Goal: Check status: Check status

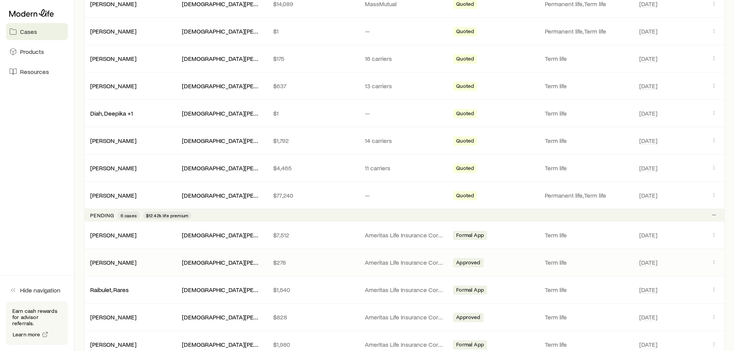
scroll to position [270, 0]
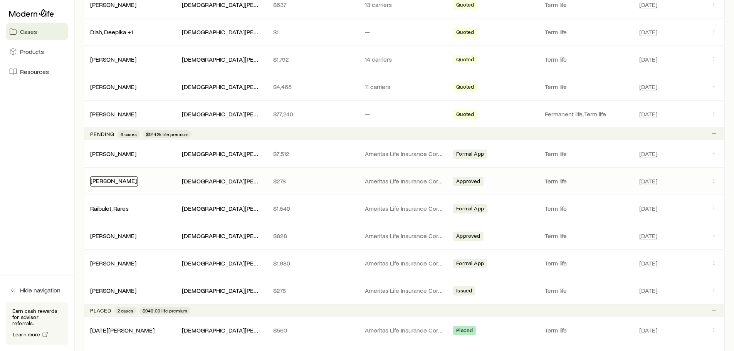
click at [116, 178] on link "[PERSON_NAME]" at bounding box center [114, 180] width 46 height 7
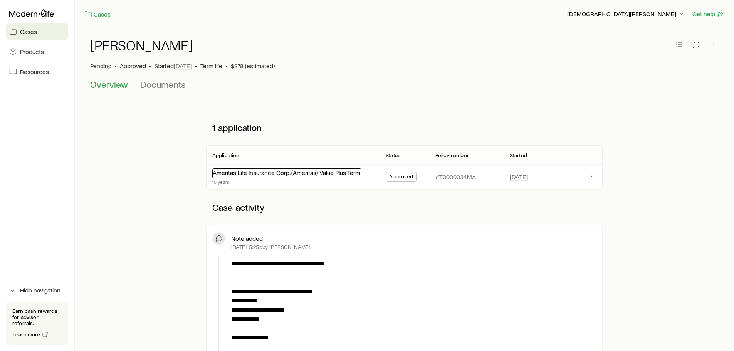
click at [340, 175] on link "Ameritas Life Insurance Corp. (Ameritas) Value Plus Term" at bounding box center [287, 172] width 148 height 7
